Goal: Task Accomplishment & Management: Manage account settings

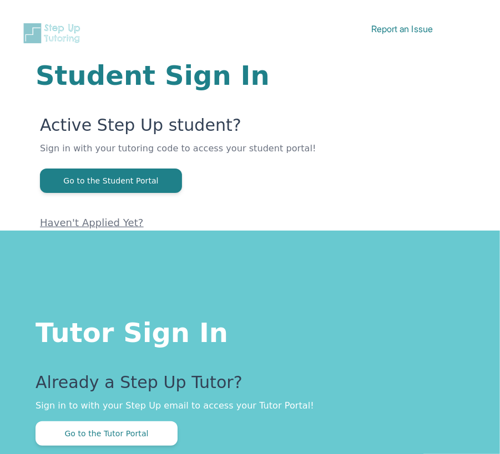
scroll to position [123, 0]
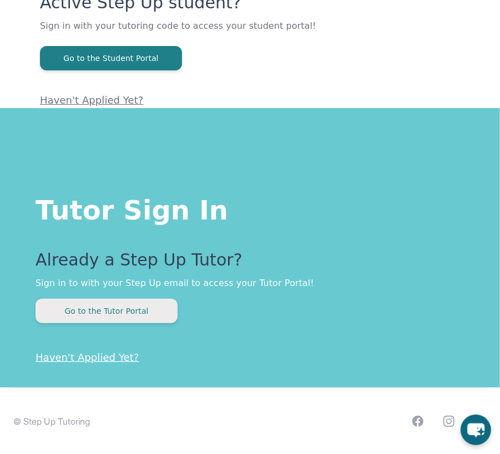
click at [150, 308] on button "Go to the Tutor Portal" at bounding box center [107, 311] width 142 height 24
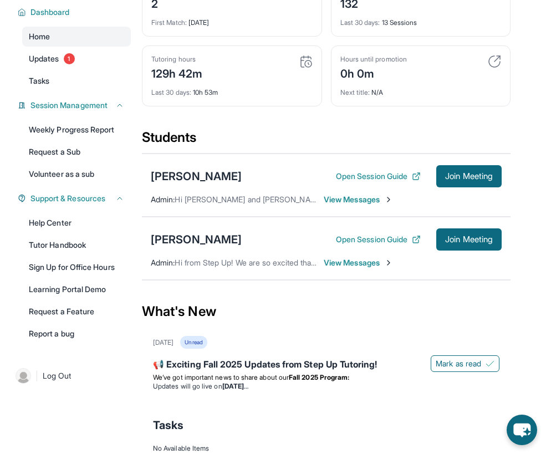
scroll to position [107, 0]
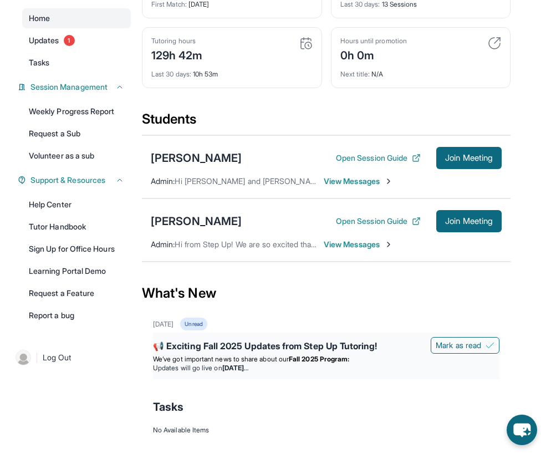
click at [288, 358] on span "We’ve got important news to share about our" at bounding box center [221, 359] width 136 height 8
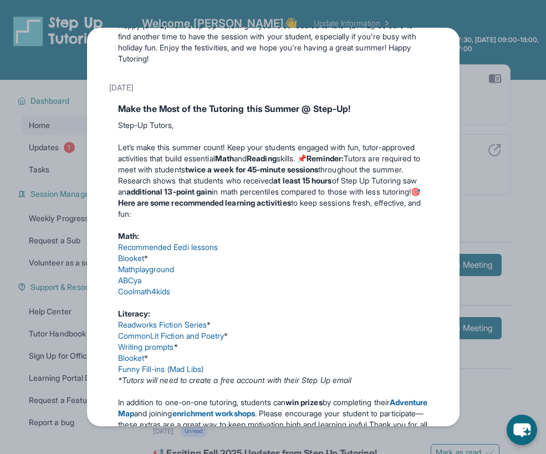
scroll to position [391, 0]
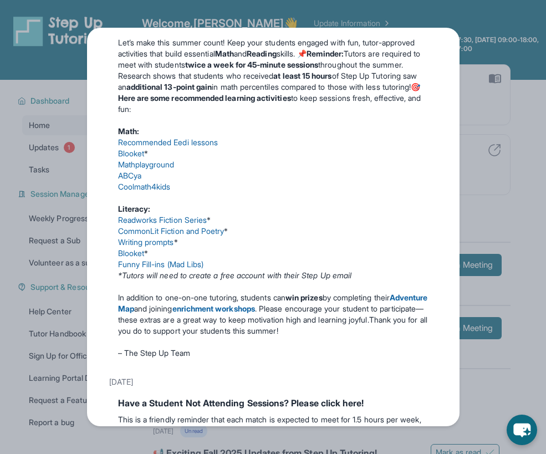
click at [202, 147] on link "Recommended Eedi lessons" at bounding box center [168, 142] width 100 height 9
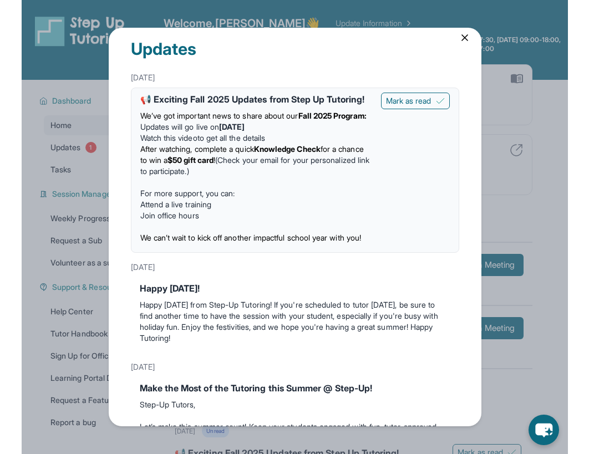
scroll to position [0, 0]
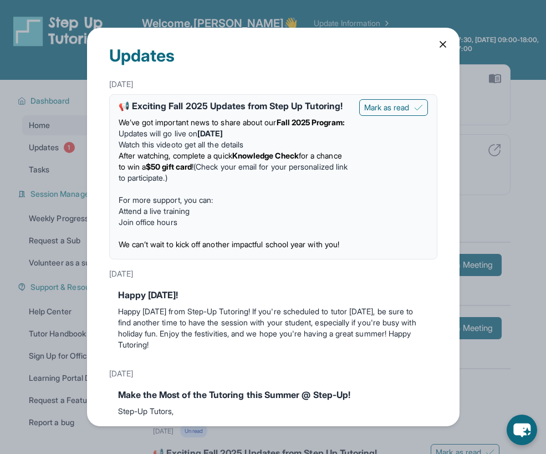
click at [443, 37] on div "Updates [DATE] 📢 Exciting Fall 2025 Updates from Step Up Tutoring! We’ve got im…" at bounding box center [273, 227] width 373 height 399
click at [443, 42] on icon at bounding box center [443, 44] width 11 height 11
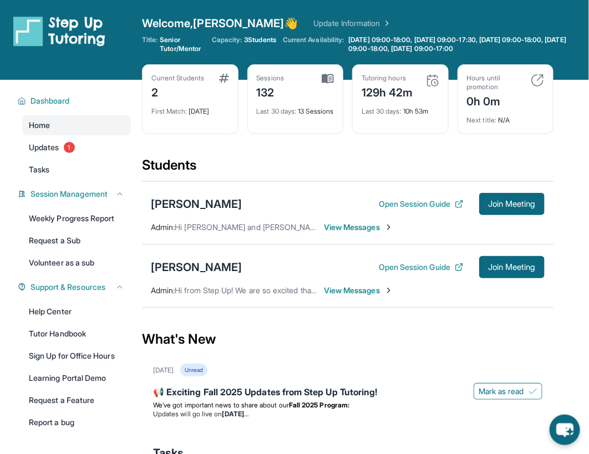
scroll to position [23, 0]
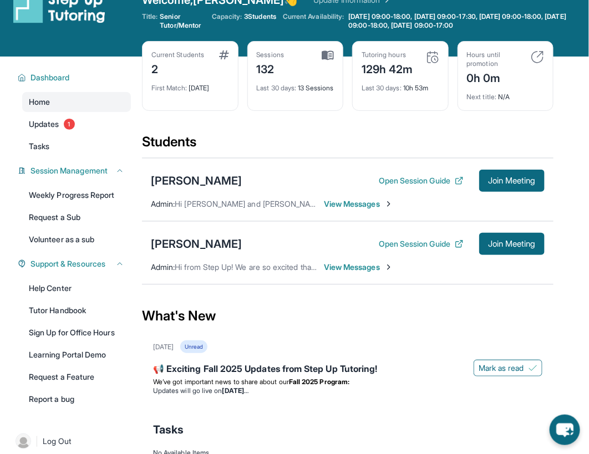
click at [361, 203] on span "View Messages" at bounding box center [358, 204] width 69 height 11
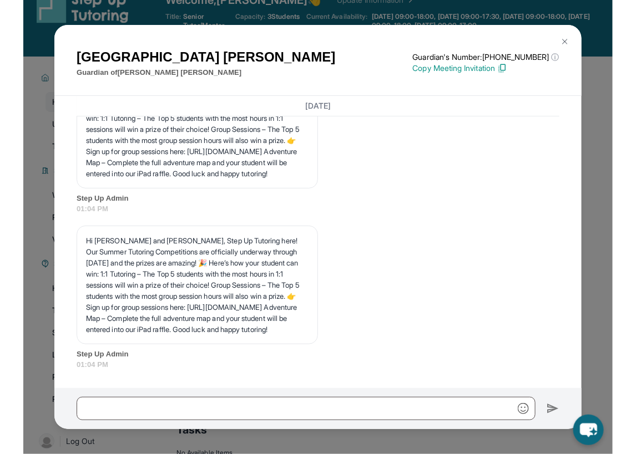
scroll to position [3460, 0]
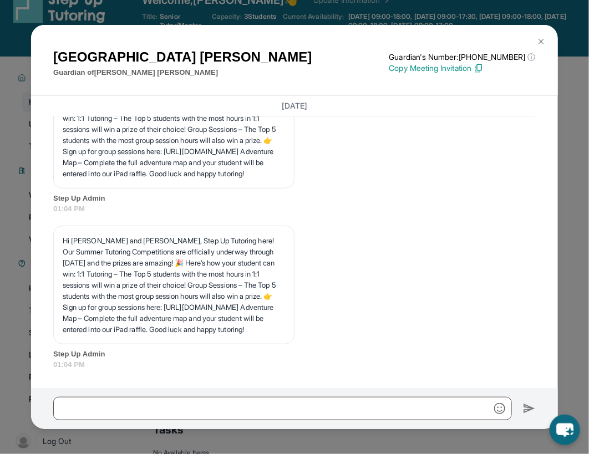
click at [12, 72] on div "[PERSON_NAME] Guardian of [PERSON_NAME] Guardian's Number: [PHONE_NUMBER] ⓘ Thi…" at bounding box center [294, 227] width 589 height 454
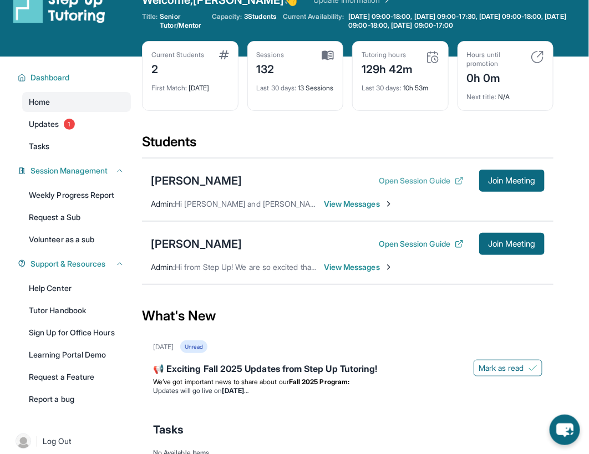
click at [419, 177] on button "Open Session Guide" at bounding box center [421, 180] width 85 height 11
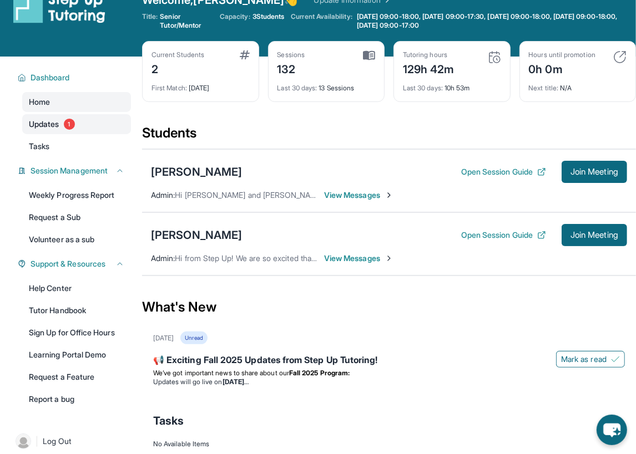
click at [43, 130] on link "Updates 1" at bounding box center [76, 124] width 109 height 20
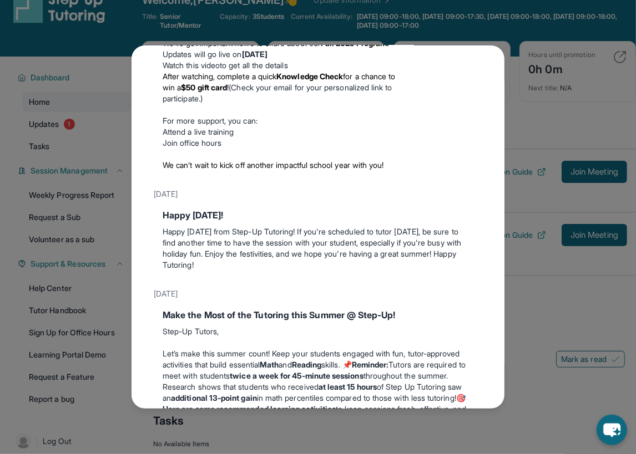
scroll to position [0, 0]
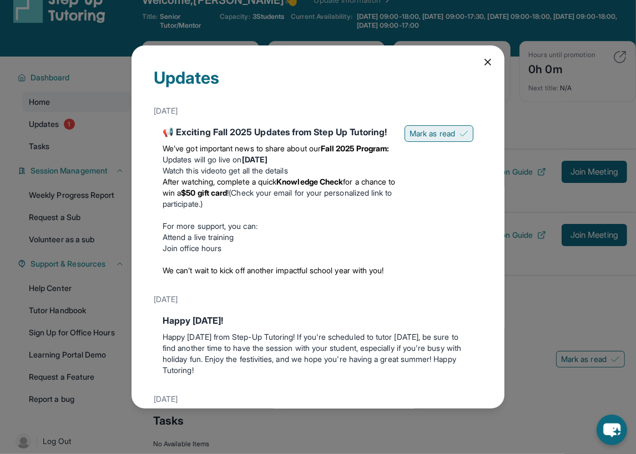
click at [443, 133] on span "Mark as read" at bounding box center [431, 133] width 45 height 11
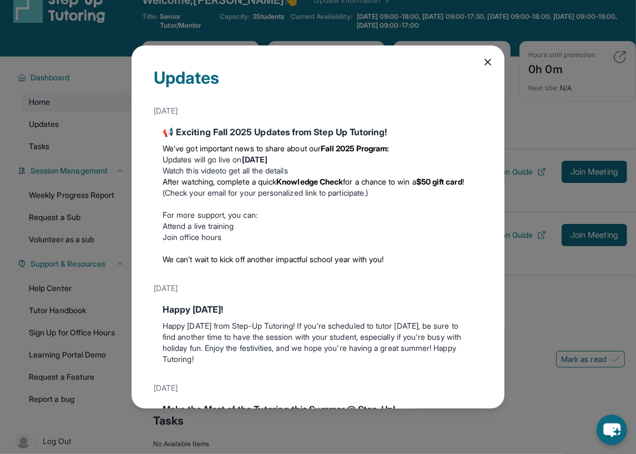
click at [489, 57] on icon at bounding box center [487, 62] width 11 height 11
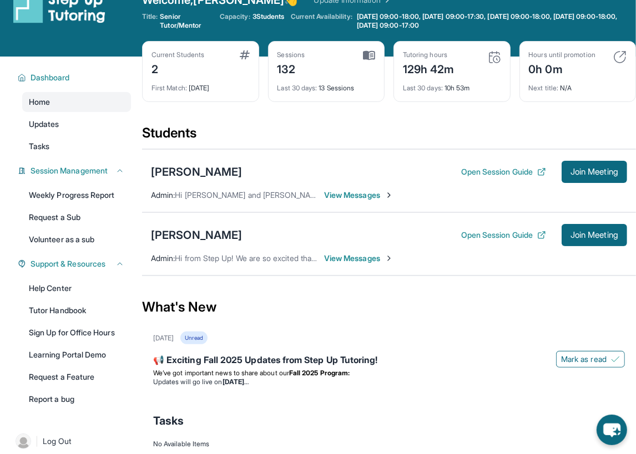
scroll to position [79, 0]
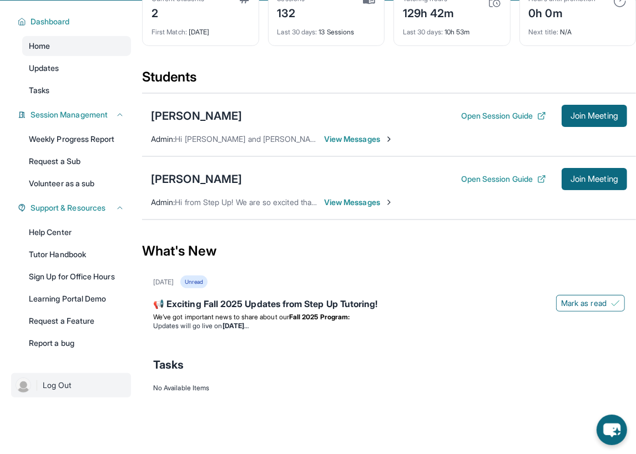
click at [65, 392] on link "| Log Out" at bounding box center [71, 385] width 120 height 24
